Goal: Task Accomplishment & Management: Manage account settings

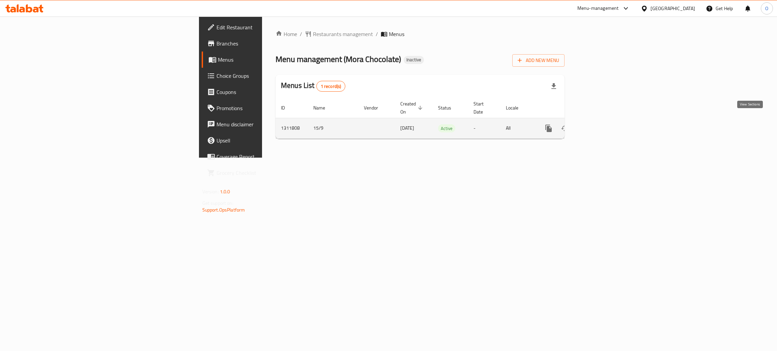
click at [600, 125] on icon "enhanced table" at bounding box center [597, 128] width 6 height 6
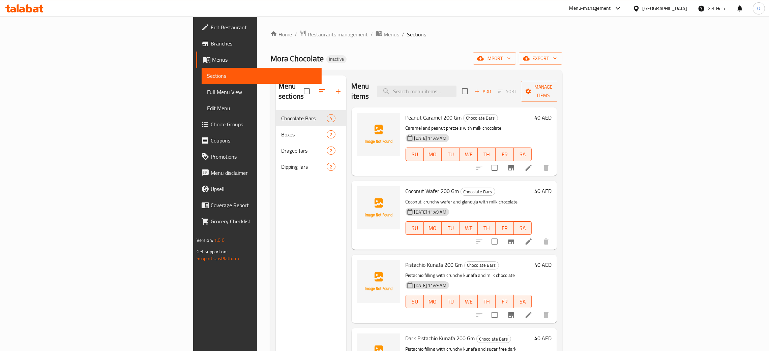
click at [207, 91] on span "Full Menu View" at bounding box center [261, 92] width 109 height 8
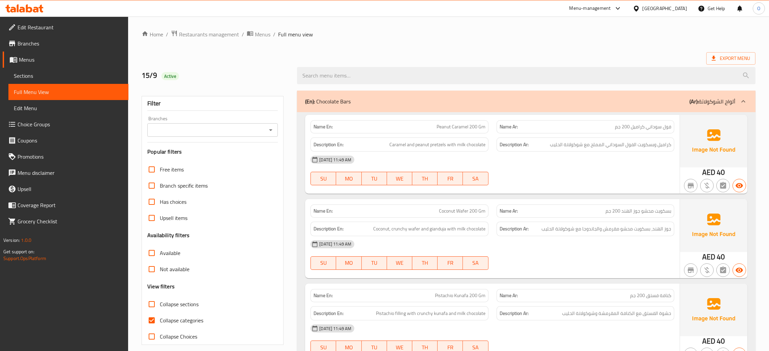
click at [432, 147] on span "Caramel and peanut pretzels with milk chocolate" at bounding box center [438, 145] width 96 height 8
click at [431, 146] on span "Caramel and peanut pretzels with milk chocolate" at bounding box center [438, 145] width 96 height 8
click at [432, 145] on span "Caramel and peanut pretzels with milk chocolate" at bounding box center [438, 145] width 96 height 8
copy span "pretzels"
click at [450, 147] on span "Caramel and peanut pretzels with milk chocolate" at bounding box center [438, 145] width 96 height 8
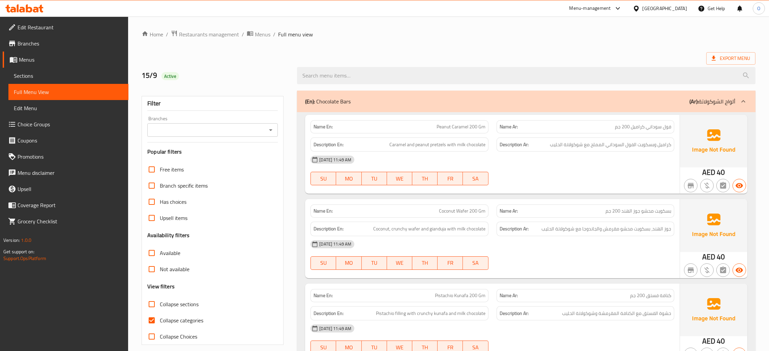
click at [465, 212] on span "Coconut Wafer 200 Gm" at bounding box center [462, 211] width 47 height 7
copy span "Wafer"
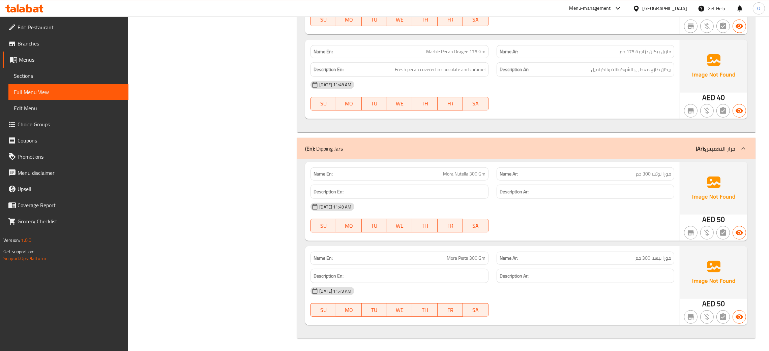
scroll to position [768, 0]
click at [30, 42] on span "Branches" at bounding box center [71, 43] width 106 height 8
